Goal: Task Accomplishment & Management: Use online tool/utility

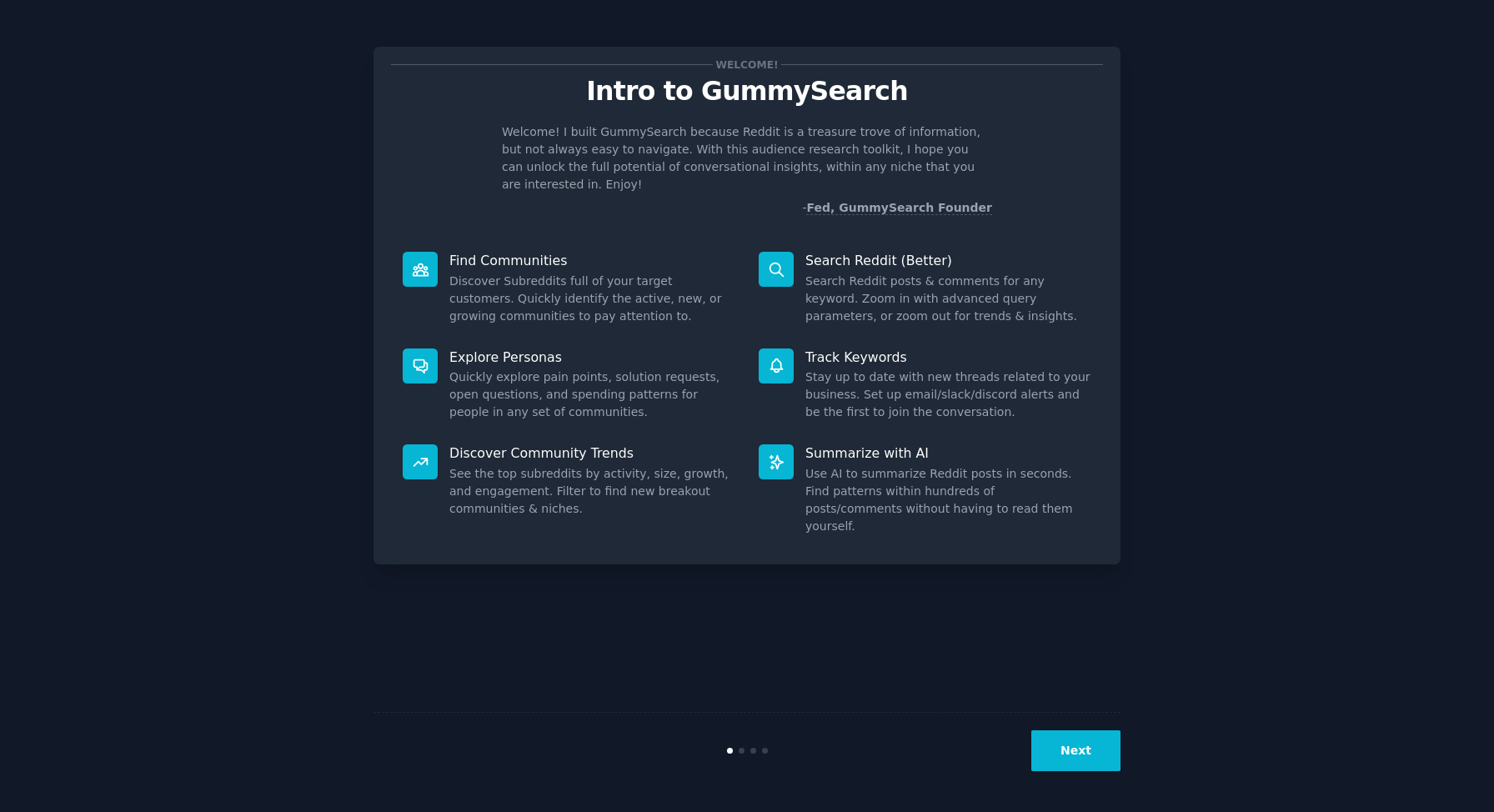
click at [1081, 742] on button "Next" at bounding box center [1075, 750] width 89 height 41
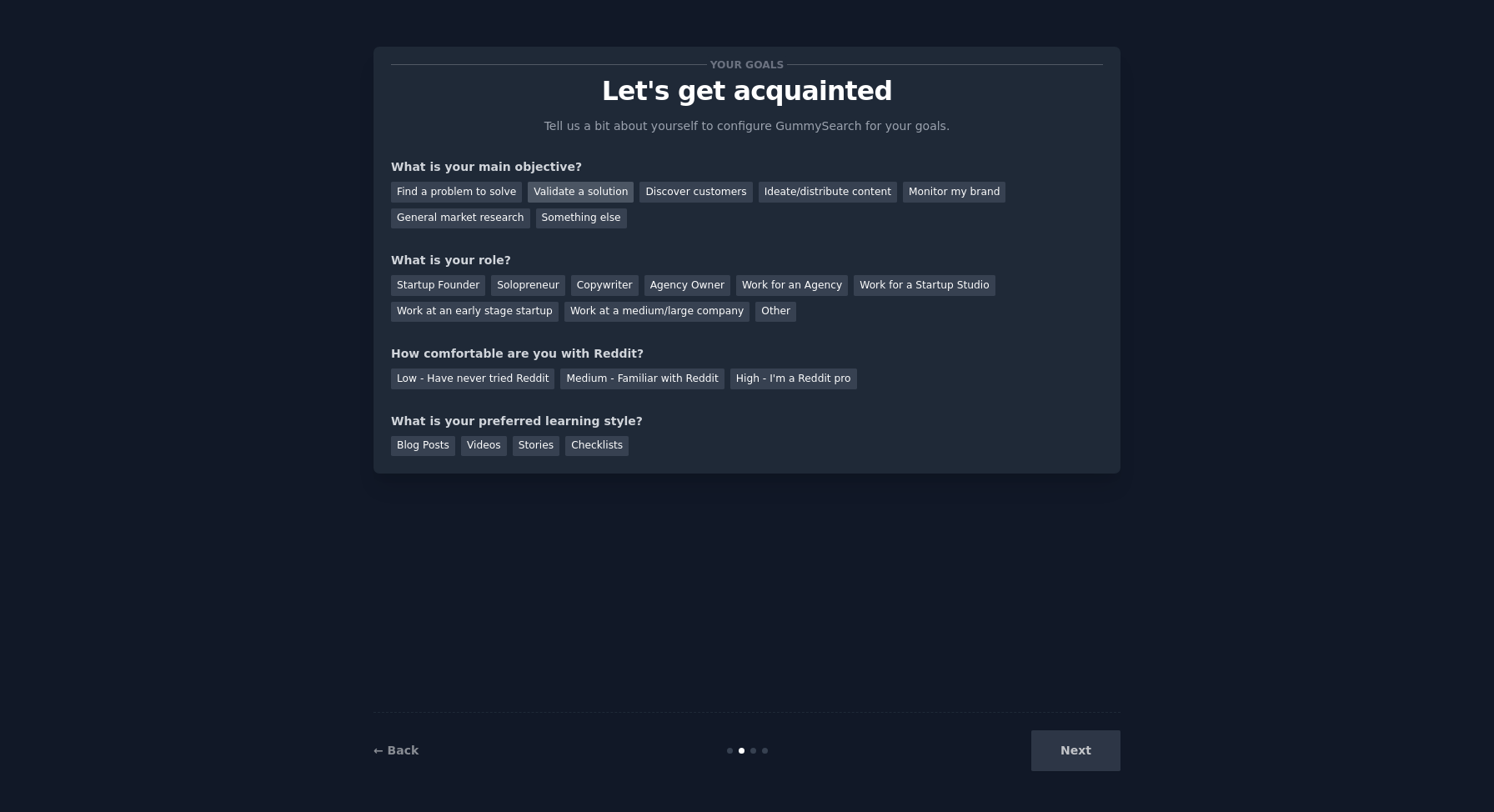
click at [572, 192] on div "Validate a solution" at bounding box center [581, 192] width 106 height 21
click at [517, 279] on div "Solopreneur" at bounding box center [527, 286] width 73 height 21
click at [522, 381] on div "Low - Have never tried Reddit" at bounding box center [472, 379] width 163 height 21
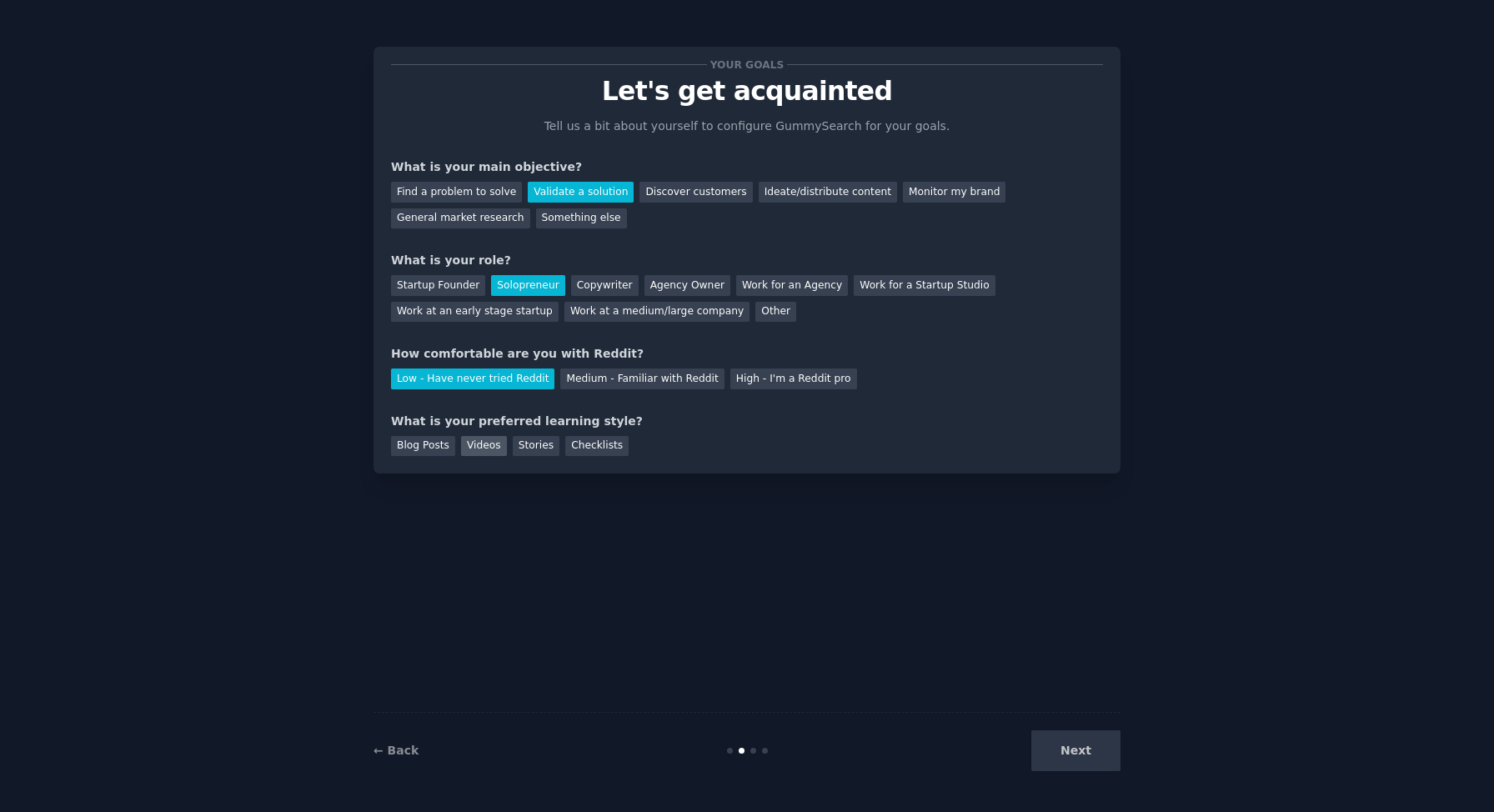
click at [485, 447] on div "Videos" at bounding box center [484, 447] width 46 height 21
click at [1075, 742] on button "Next" at bounding box center [1075, 750] width 89 height 41
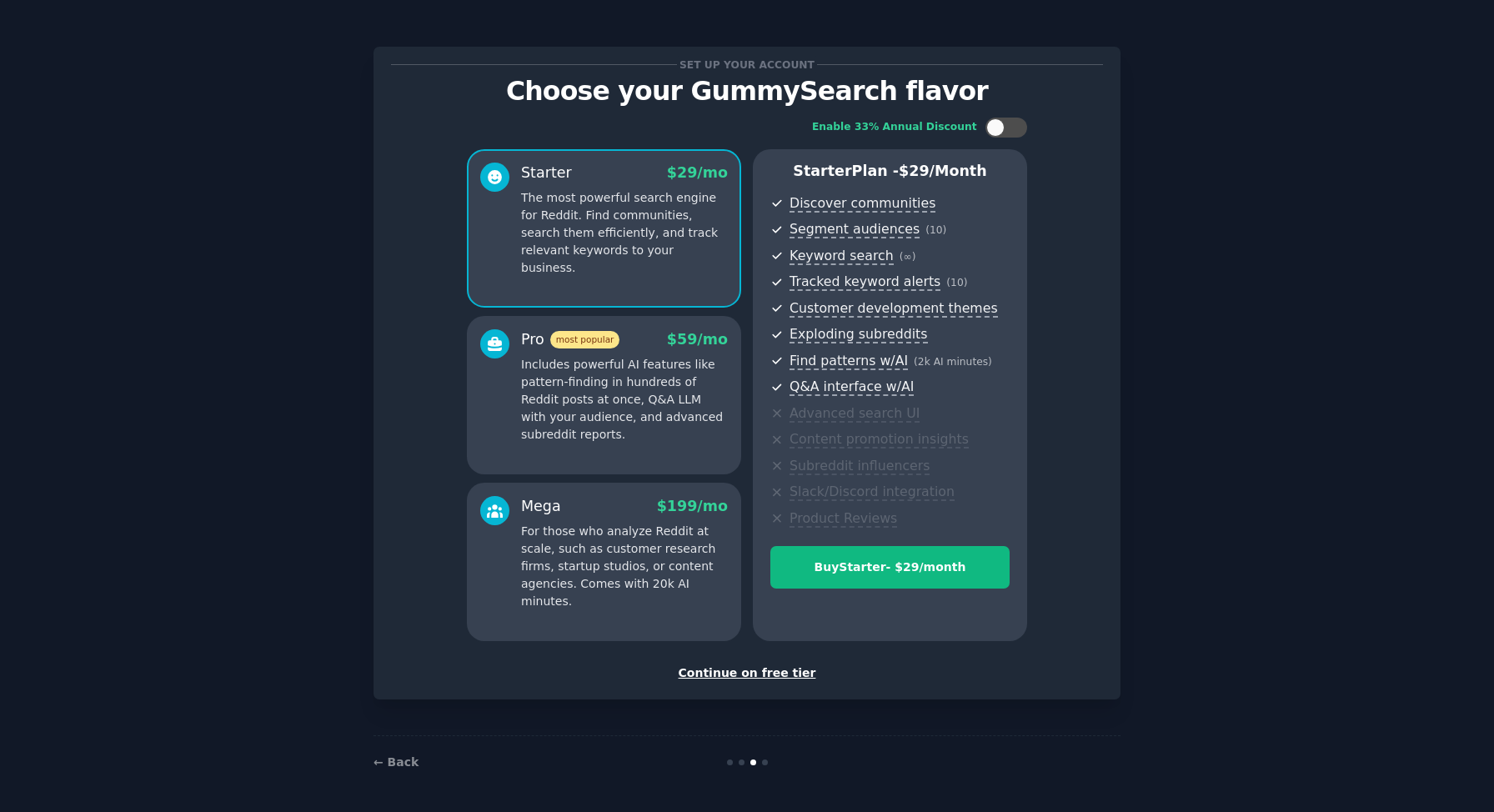
click at [752, 673] on div "Continue on free tier" at bounding box center [747, 673] width 712 height 18
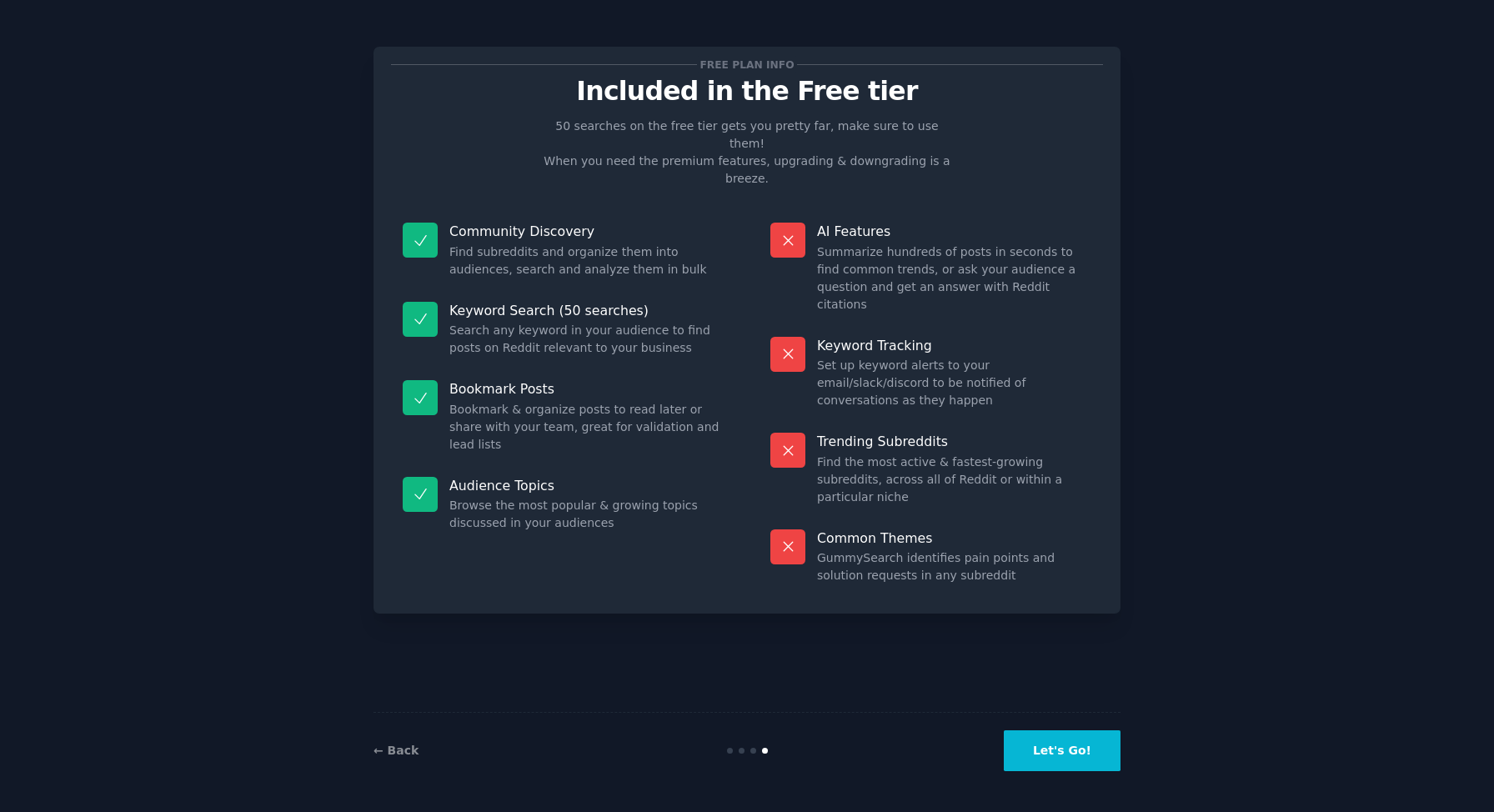
click at [1034, 759] on button "Let's Go!" at bounding box center [1062, 750] width 117 height 41
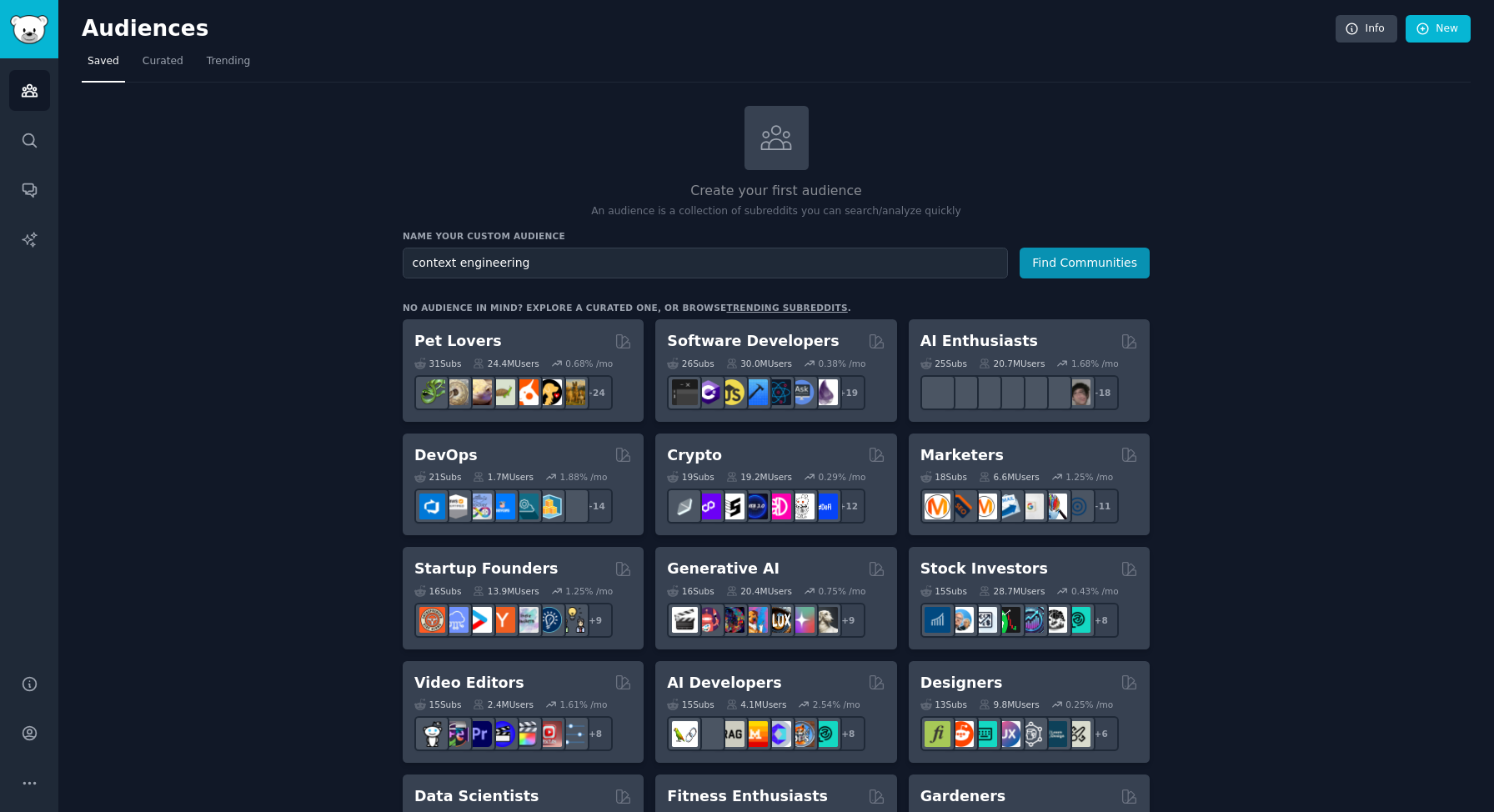
type input "context engineering"
click at [1020, 247] on button "Find Communities" at bounding box center [1084, 262] width 130 height 31
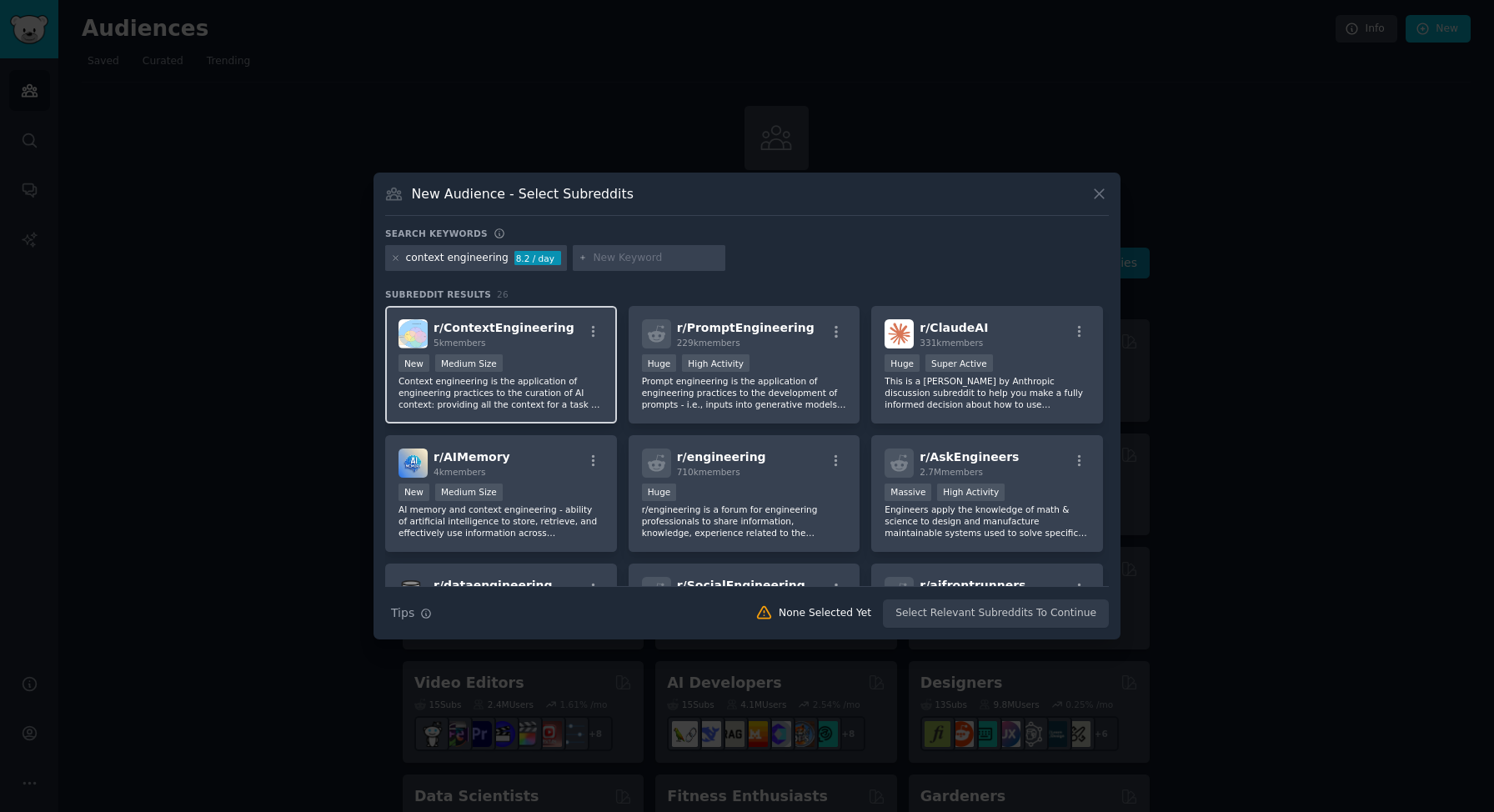
click at [574, 355] on div "New Medium Size" at bounding box center [501, 365] width 205 height 21
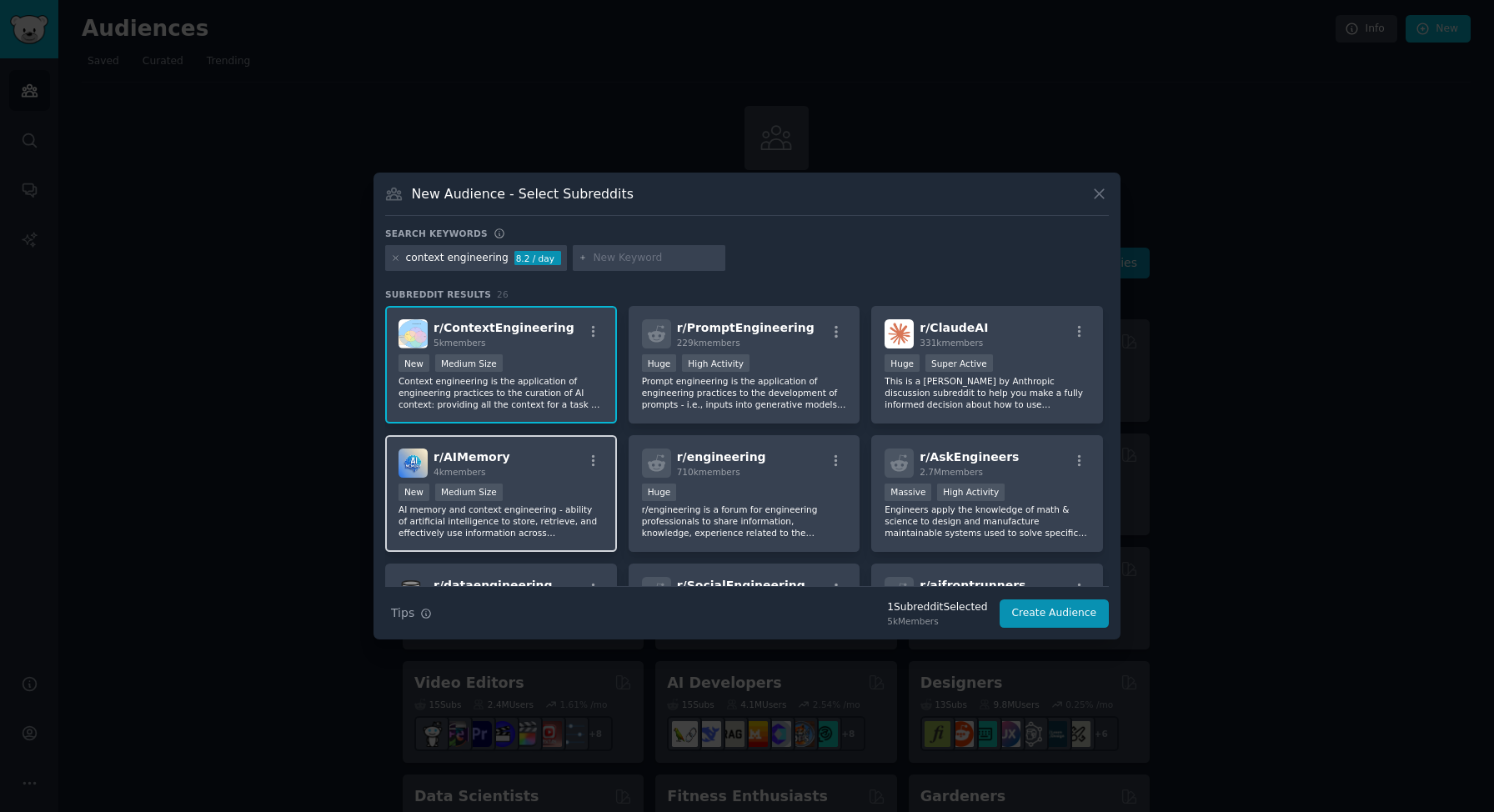
click at [531, 504] on p "AI memory and context engineering - ability of artificial intelligence to store…" at bounding box center [501, 521] width 205 height 35
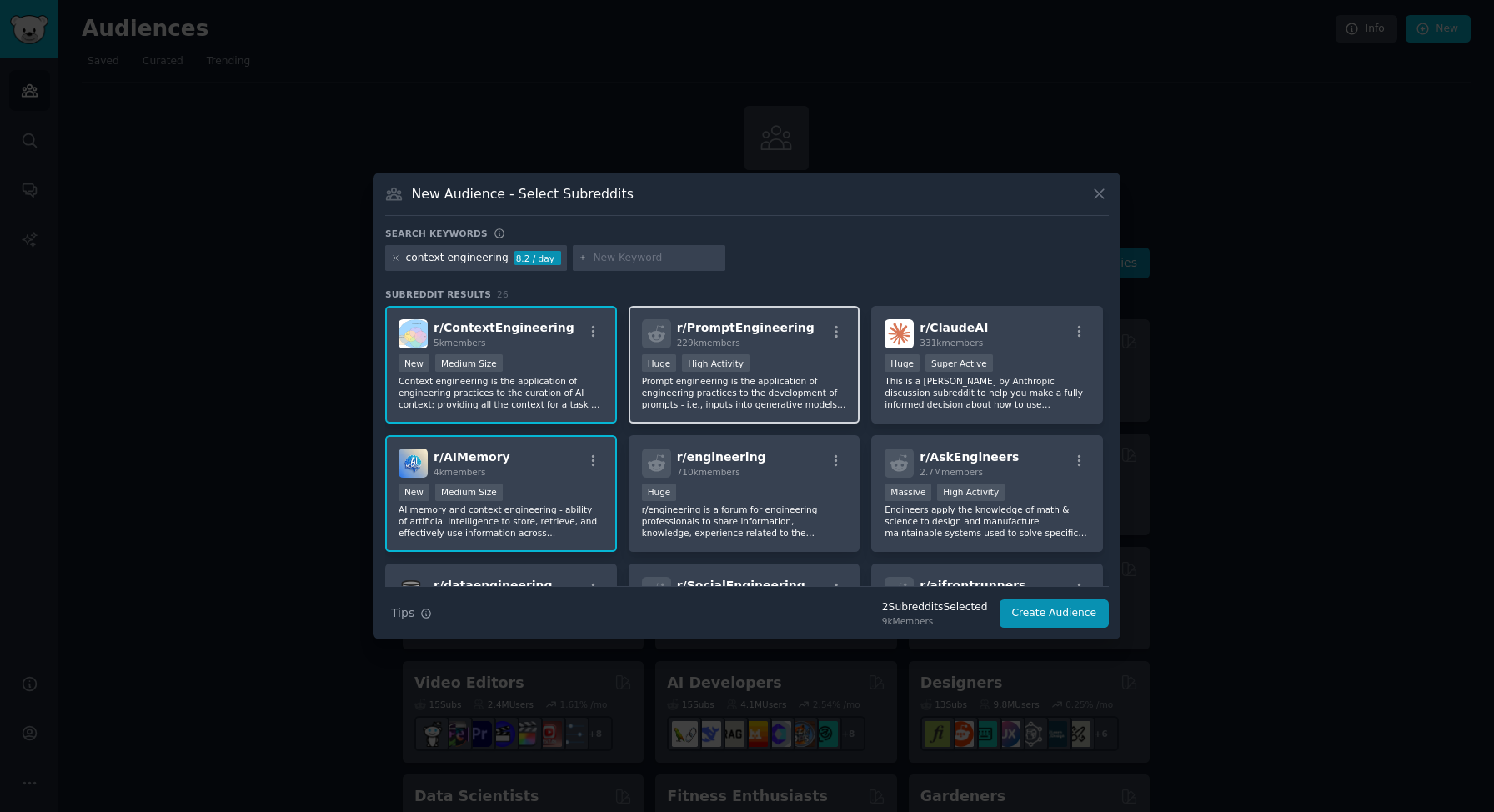
click at [777, 356] on div "Huge High Activity" at bounding box center [744, 365] width 205 height 21
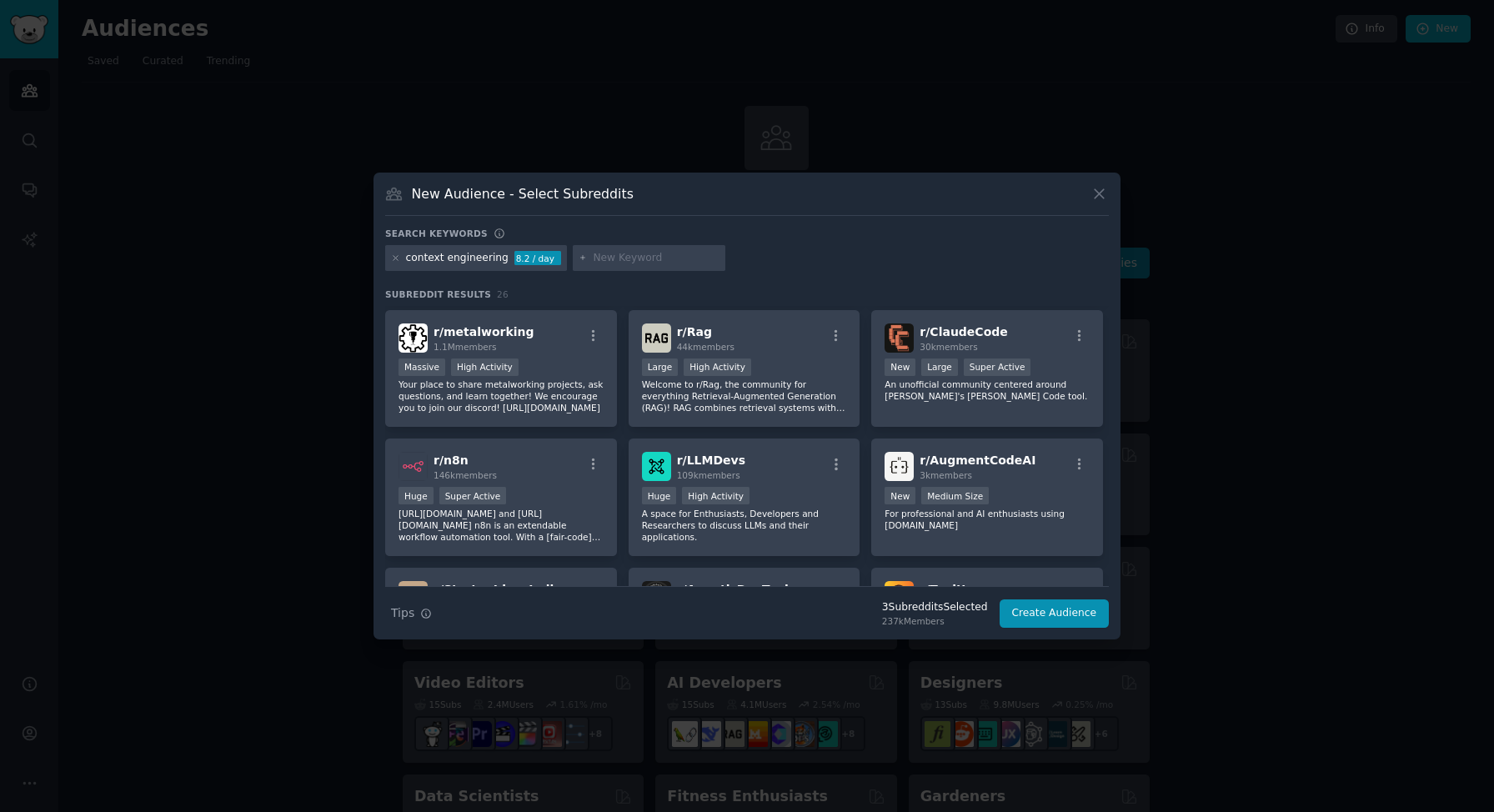
scroll to position [382, 0]
click at [795, 392] on p "Welcome to r/Rag, the community for everything Retrieval-Augmented Generation (…" at bounding box center [744, 397] width 205 height 35
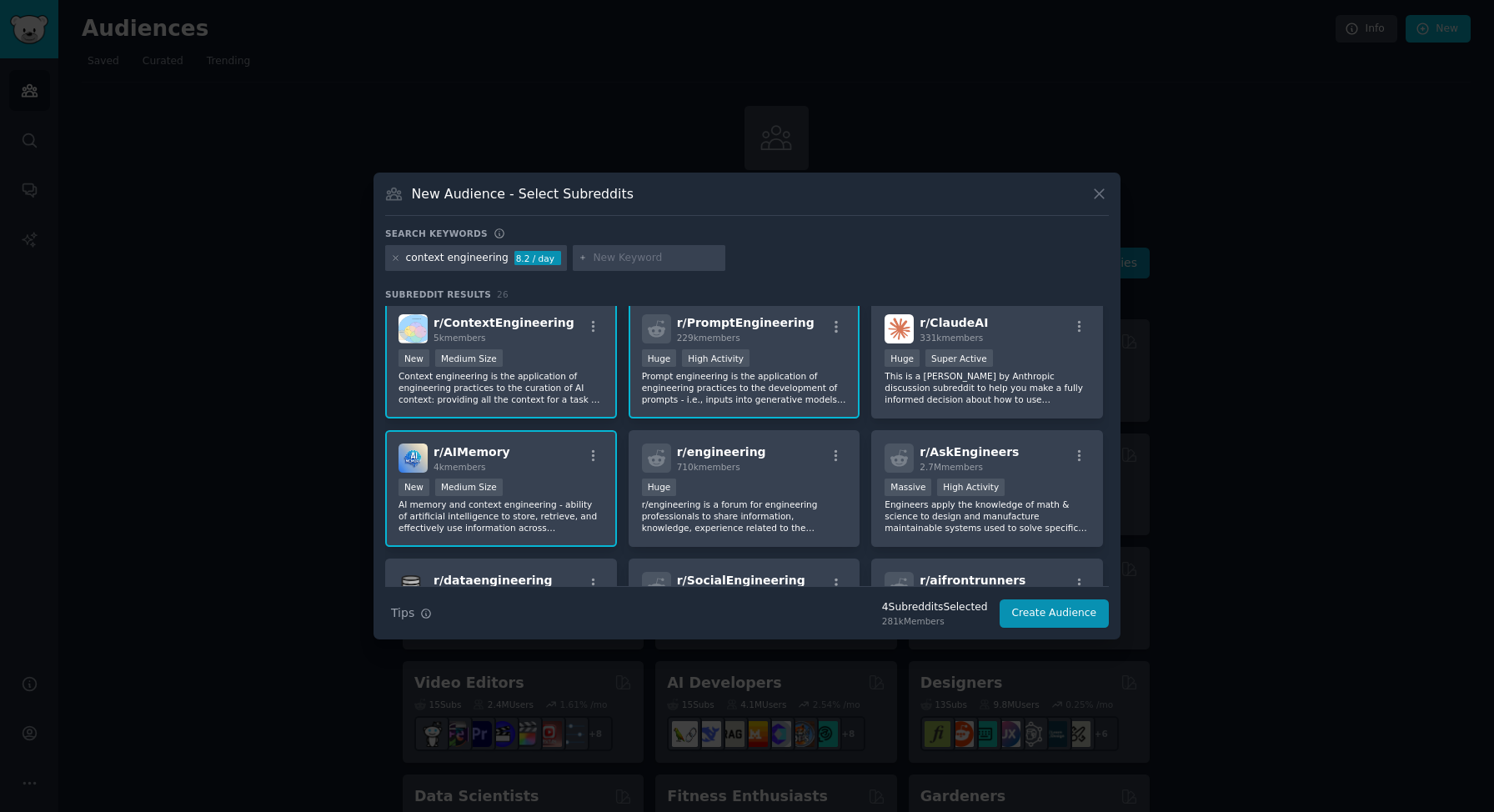
scroll to position [0, 0]
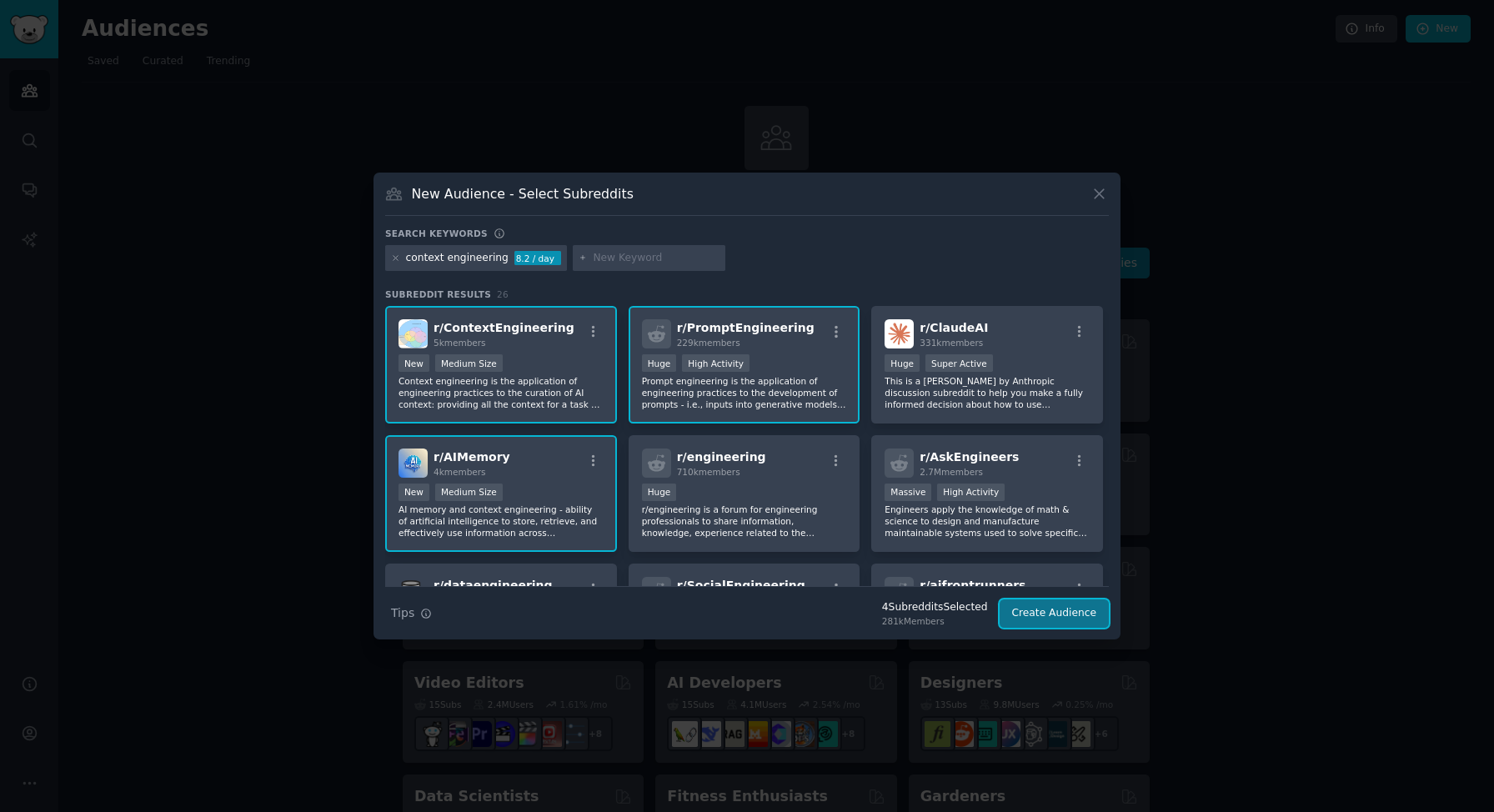
click at [1038, 607] on button "Create Audience" at bounding box center [1054, 613] width 110 height 28
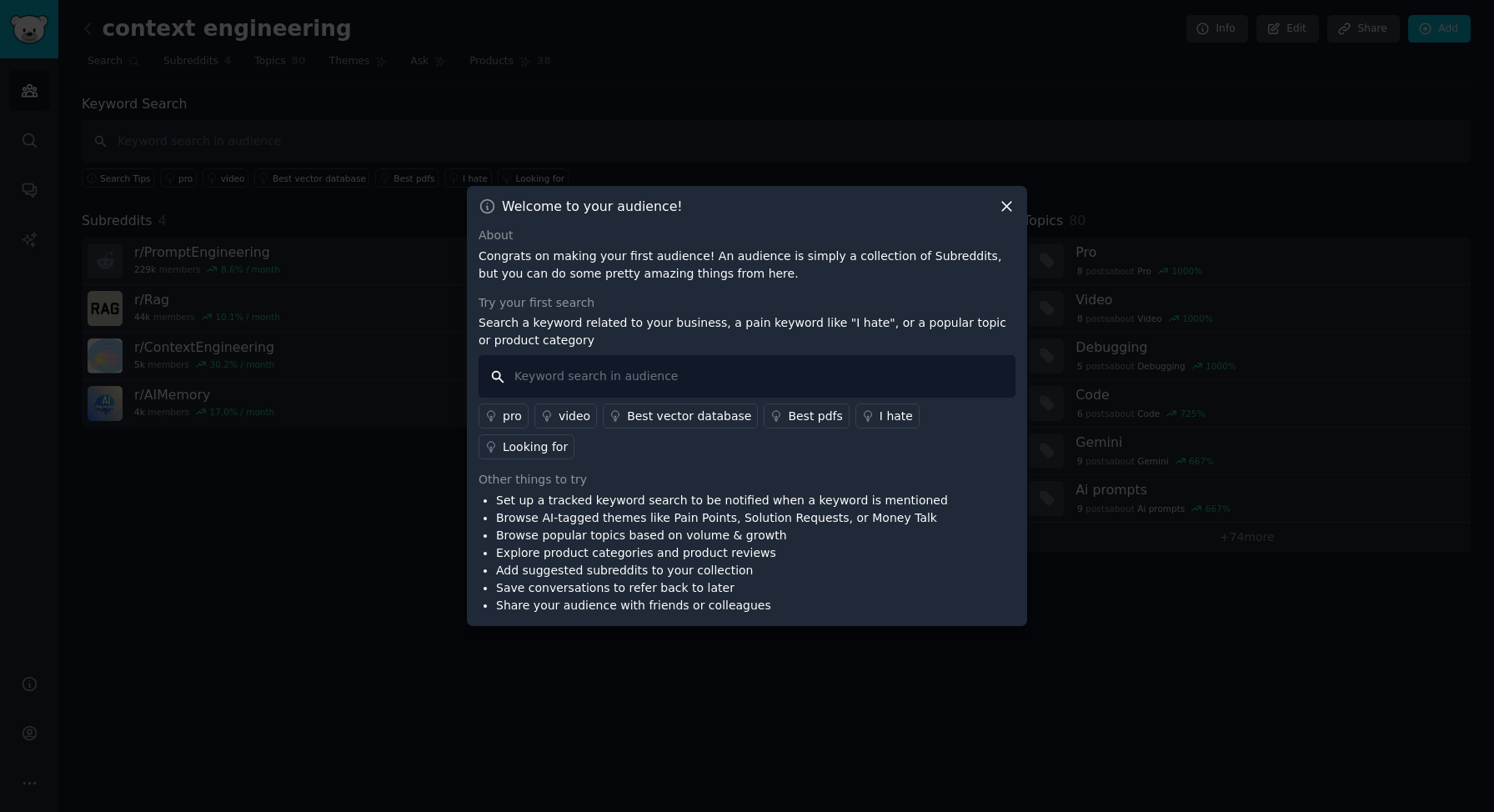
click at [724, 390] on input "text" at bounding box center [747, 376] width 537 height 42
type input "context"
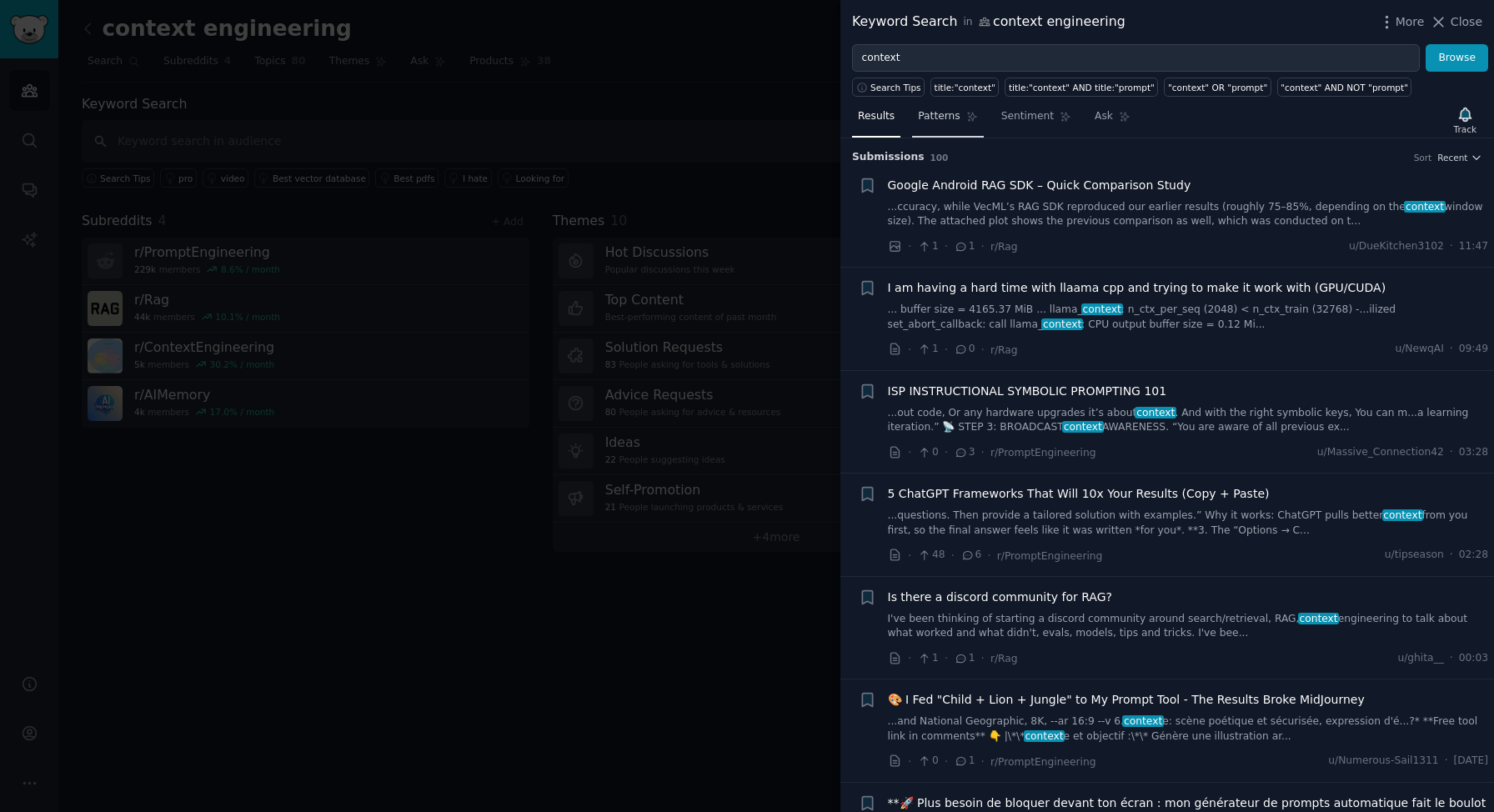
click at [947, 116] on span "Patterns" at bounding box center [939, 117] width 42 height 15
